Goal: Task Accomplishment & Management: Use online tool/utility

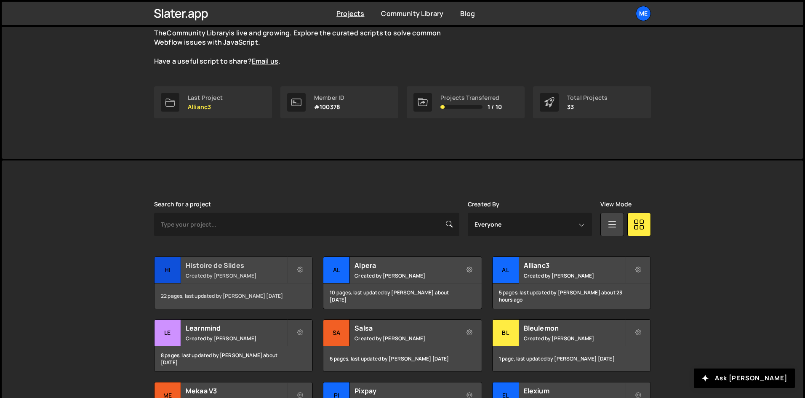
scroll to position [84, 0]
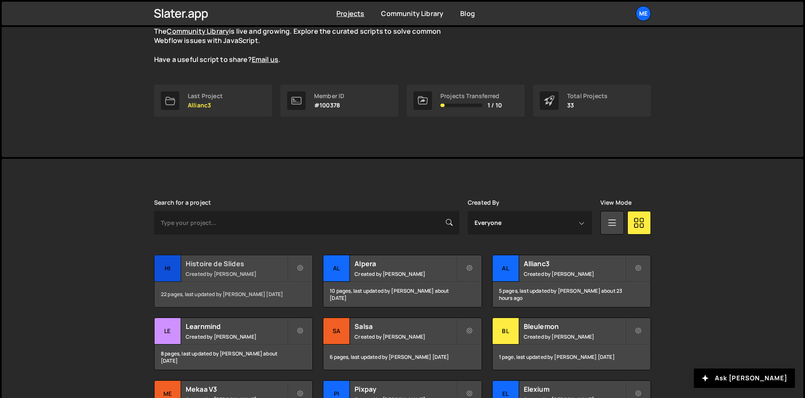
click at [225, 259] on h2 "Histoire de Slides" at bounding box center [236, 263] width 101 height 9
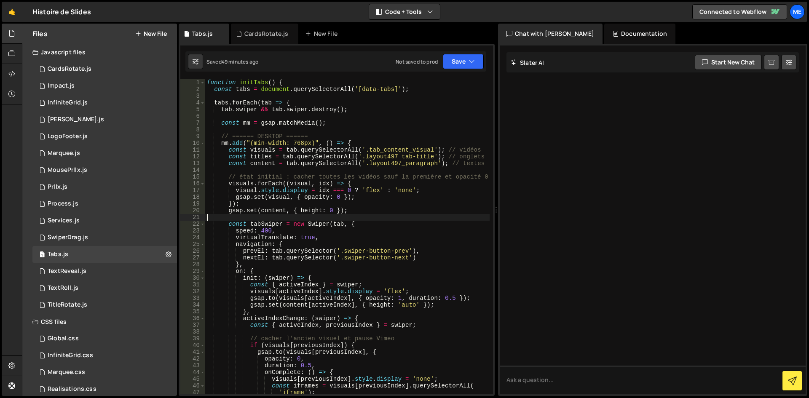
click at [387, 219] on div "function initTabs ( ) { const tabs = document . querySelectorAll ( '[data-tabs]…" at bounding box center [347, 243] width 284 height 328
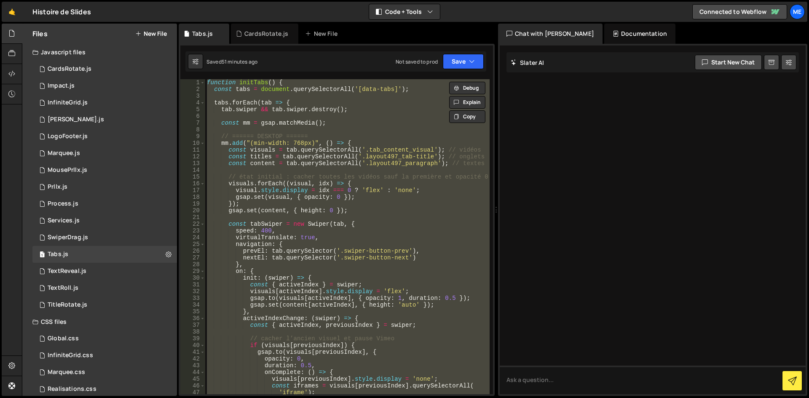
click at [380, 123] on div "function initTabs ( ) { const tabs = document . querySelectorAll ( '[data-tabs]…" at bounding box center [347, 236] width 284 height 315
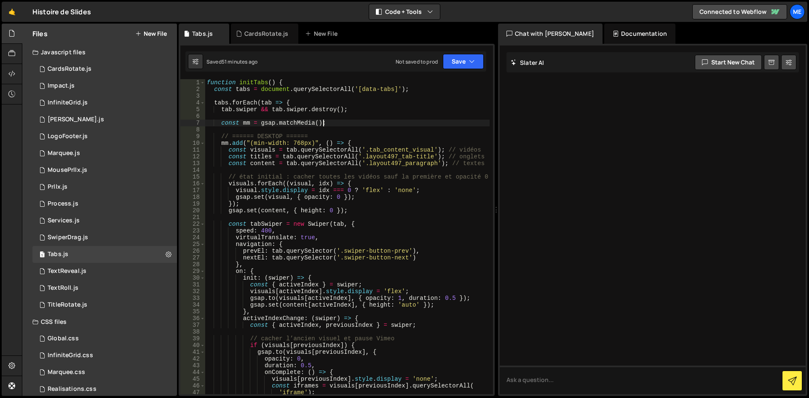
type textarea "initTabs();"
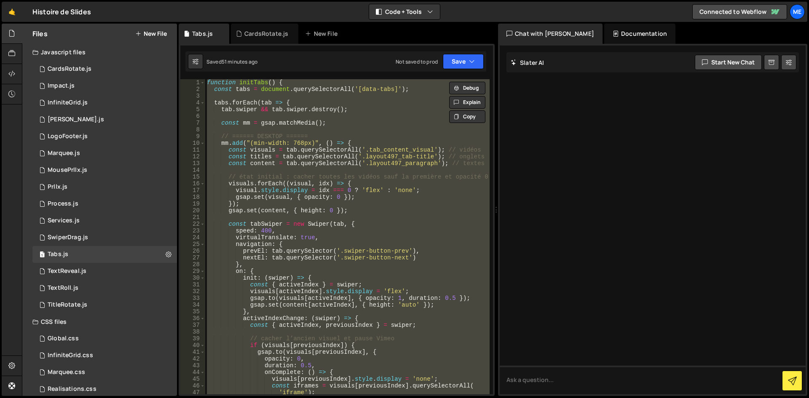
paste textarea
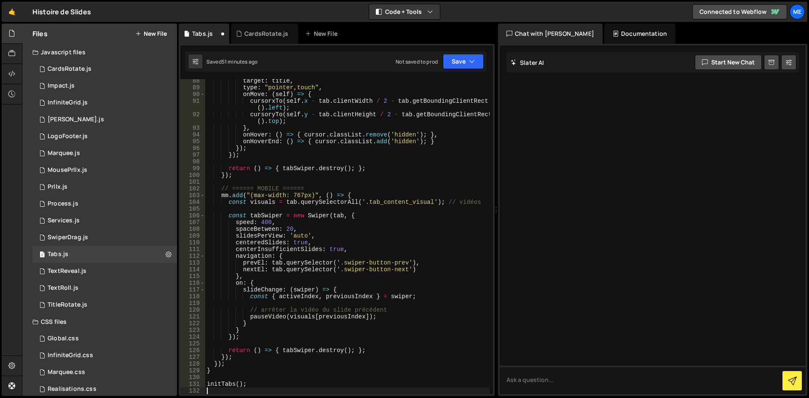
scroll to position [601, 0]
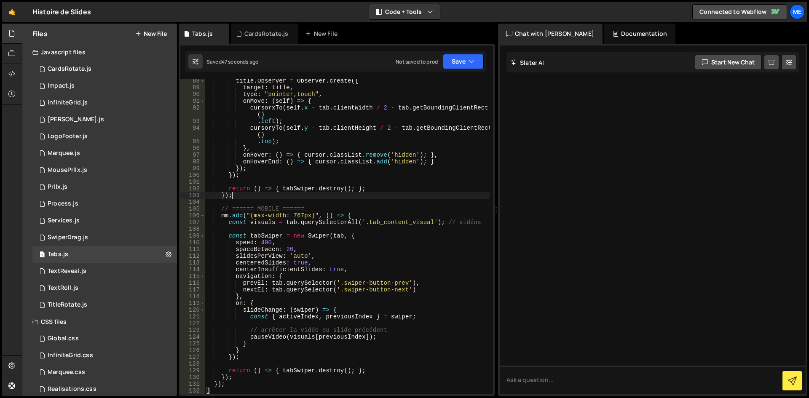
click at [306, 196] on div "title . Observer = Observer . create ({ target : title , type : "pointer,touch"…" at bounding box center [347, 241] width 284 height 328
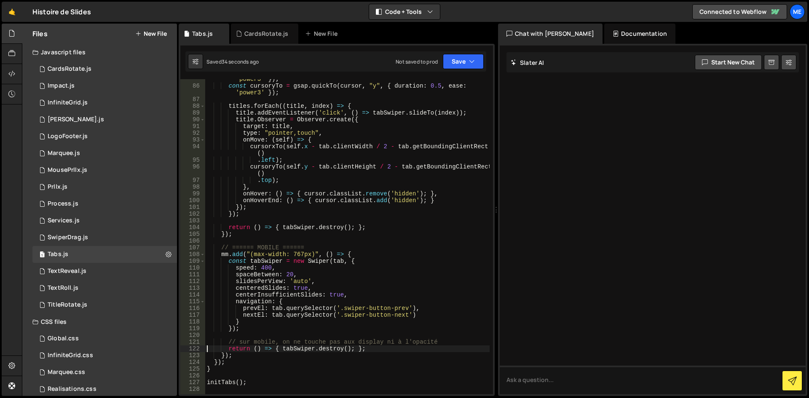
scroll to position [583, 0]
click at [315, 209] on div "const cursorxTo = gsap . quickTo ( cursor , "x" , { duration : 0.5 , ease : 'po…" at bounding box center [347, 236] width 284 height 335
type textarea "});"
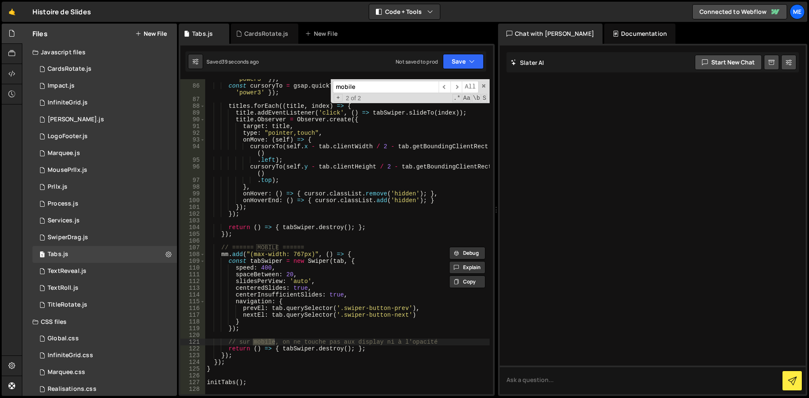
type input "mobile"
click at [225, 248] on div "const cursorxTo = gsap . quickTo ( cursor , "x" , { duration : 0.5 , ease : 'po…" at bounding box center [347, 236] width 284 height 335
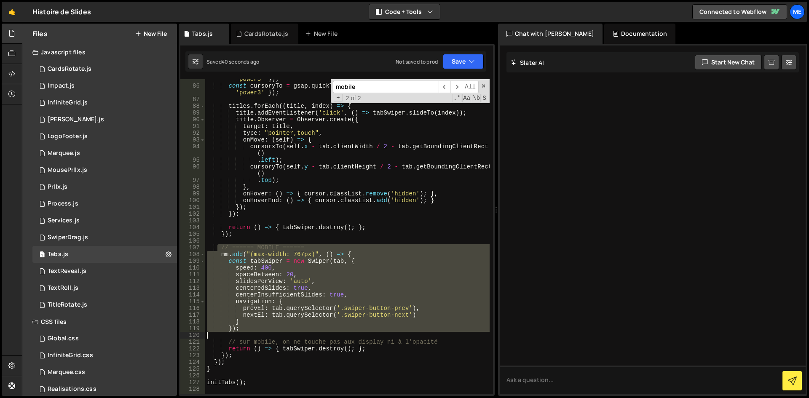
drag, startPoint x: 219, startPoint y: 247, endPoint x: 262, endPoint y: 350, distance: 111.1
click at [262, 350] on div "const cursorxTo = gsap . quickTo ( cursor , "x" , { duration : 0.5 , ease : 'po…" at bounding box center [347, 236] width 284 height 335
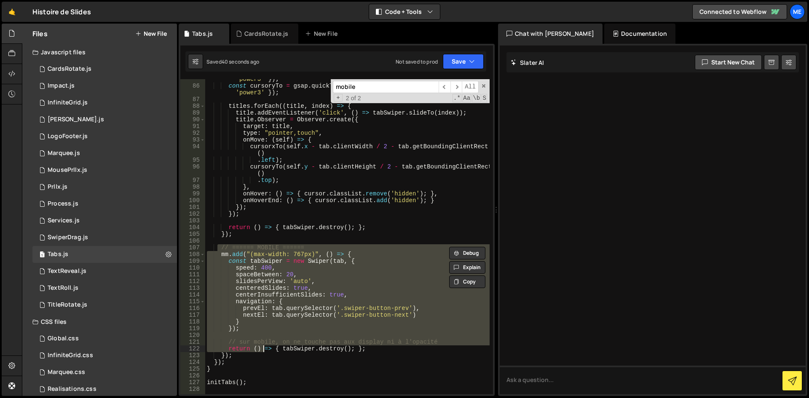
click at [256, 353] on div "const cursorxTo = gsap . quickTo ( cursor , "x" , { duration : 0.5 , ease : 'po…" at bounding box center [347, 236] width 284 height 335
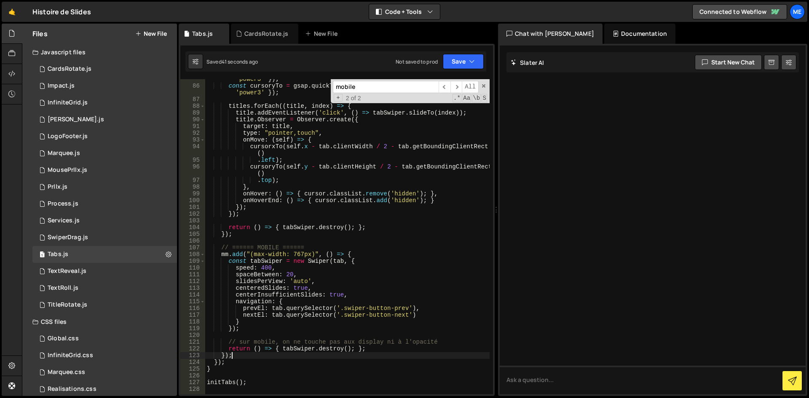
click at [353, 256] on div "const cursorxTo = gsap . quickTo ( cursor , "x" , { duration : 0.5 , ease : 'po…" at bounding box center [347, 236] width 284 height 335
click at [248, 253] on div "const cursorxTo = gsap . quickTo ( cursor , "x" , { duration : 0.5 , ease : 'po…" at bounding box center [347, 236] width 284 height 335
click at [245, 254] on div "const cursorxTo = gsap . quickTo ( cursor , "x" , { duration : 0.5 , ease : 'po…" at bounding box center [347, 236] width 284 height 335
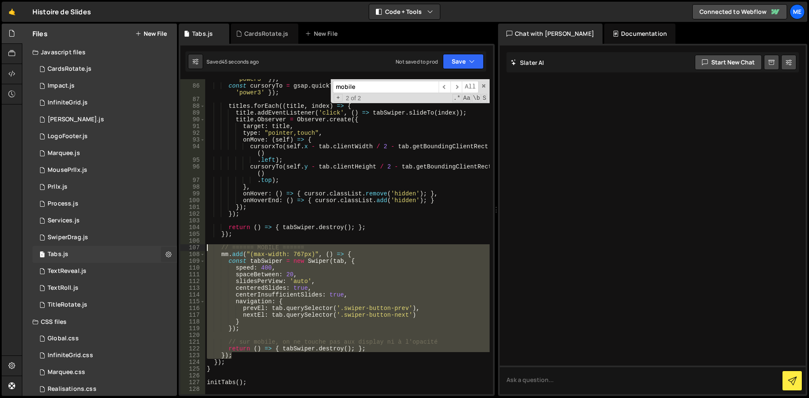
drag, startPoint x: 237, startPoint y: 355, endPoint x: 160, endPoint y: 247, distance: 132.7
click at [160, 247] on div "Files New File Javascript files 1 CardsRotate.js 0 1 Impact.js 0 1 InfiniteGrid…" at bounding box center [415, 210] width 787 height 373
paste textarea "});"
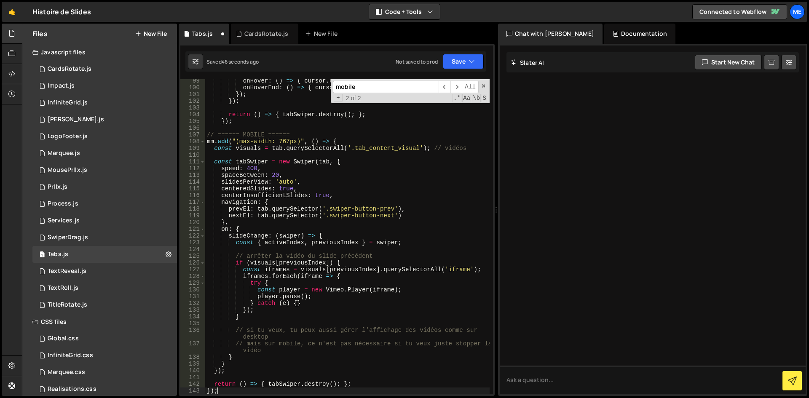
click at [347, 287] on div "onHover : ( ) => { cursor . classList . remove ( 'hidden' ) ; } , onHoverEnd : …" at bounding box center [347, 241] width 284 height 328
type textarea "const player = new Vimeo.Player(iframe);"
